Goal: Information Seeking & Learning: Learn about a topic

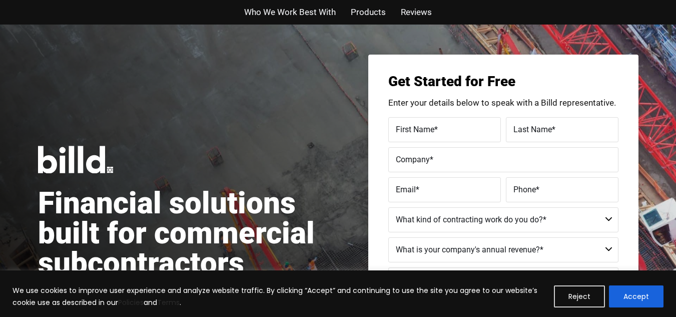
drag, startPoint x: 630, startPoint y: 296, endPoint x: 309, endPoint y: 43, distance: 408.8
click at [631, 294] on button "Accept" at bounding box center [636, 296] width 55 height 22
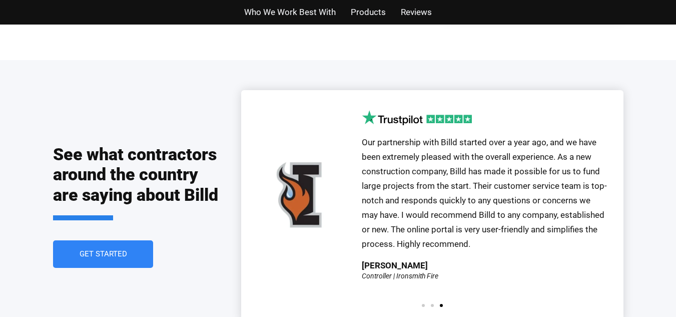
scroll to position [2374, 0]
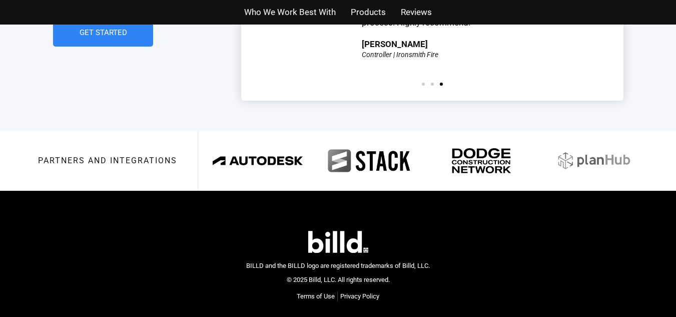
click at [322, 231] on img at bounding box center [338, 242] width 60 height 22
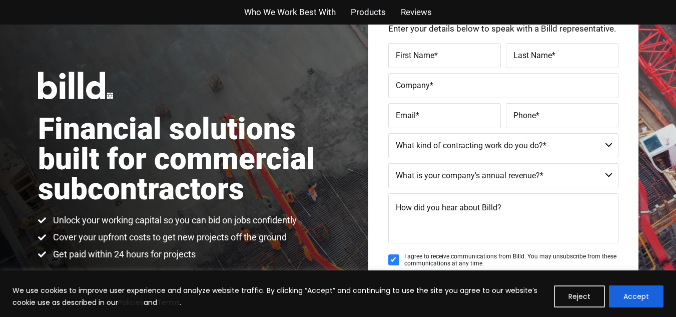
scroll to position [300, 0]
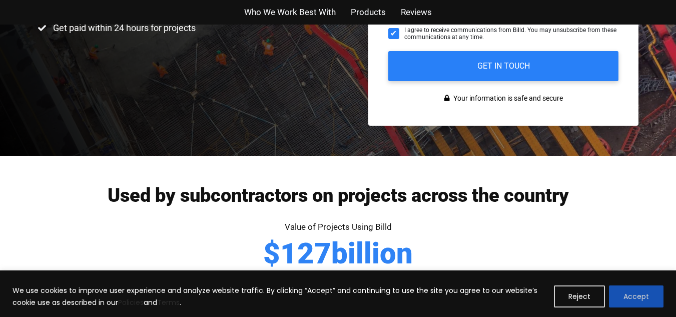
click at [627, 291] on button "Accept" at bounding box center [636, 296] width 55 height 22
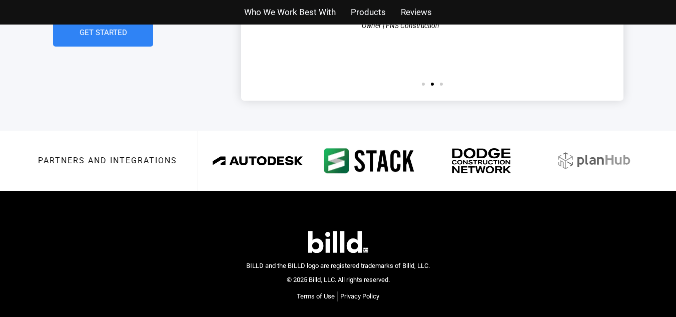
scroll to position [0, 0]
click at [327, 231] on img at bounding box center [338, 242] width 60 height 22
